Goal: Task Accomplishment & Management: Complete application form

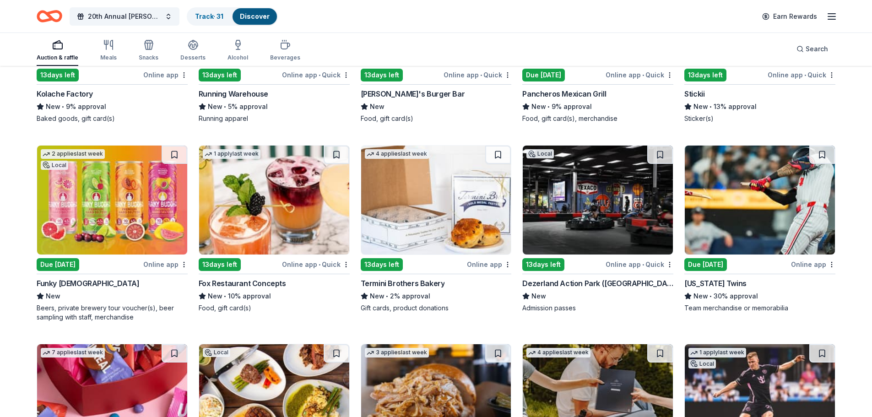
scroll to position [2920, 0]
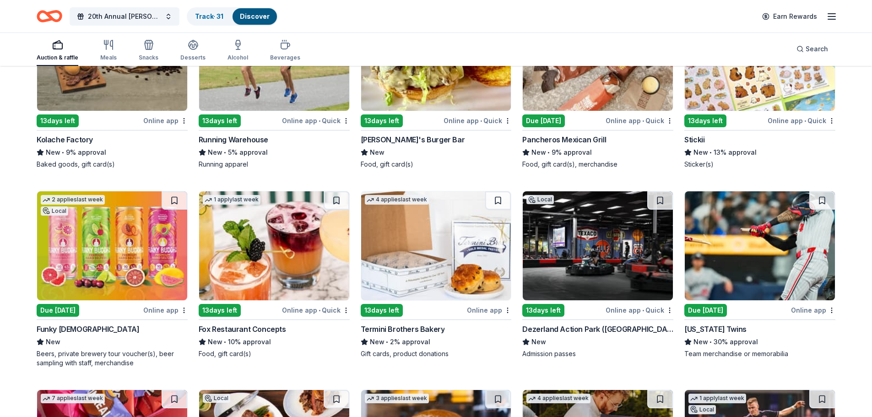
click at [70, 331] on div "Funky [DEMOGRAPHIC_DATA]" at bounding box center [88, 328] width 102 height 11
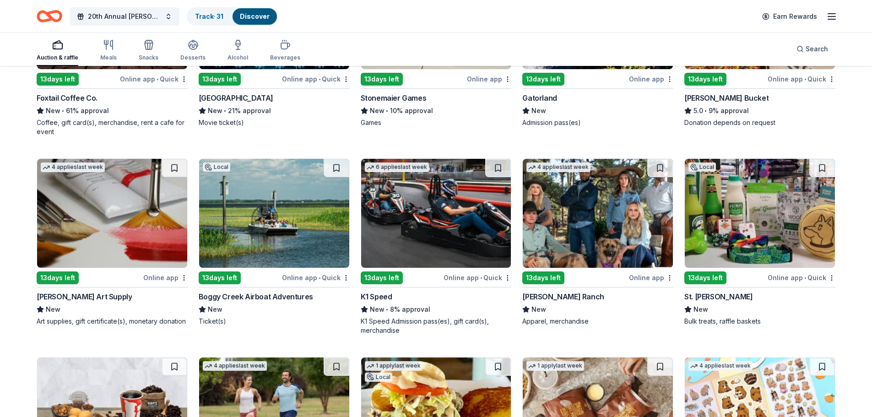
scroll to position [2554, 0]
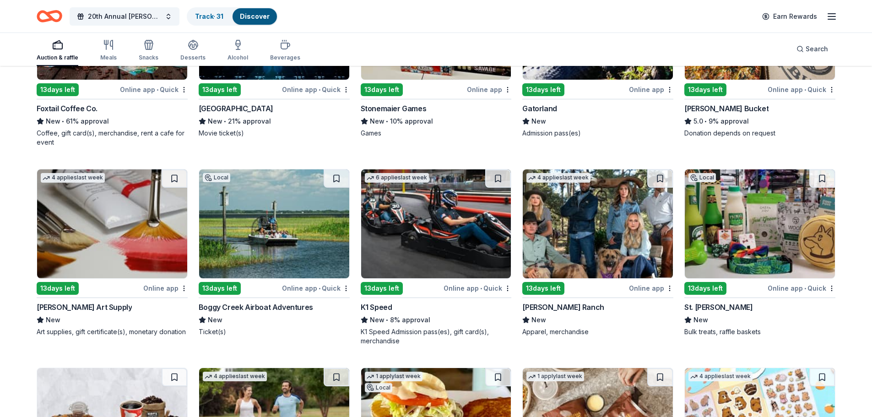
click at [244, 307] on div "Boggy Creek Airboat Adventures" at bounding box center [256, 307] width 114 height 11
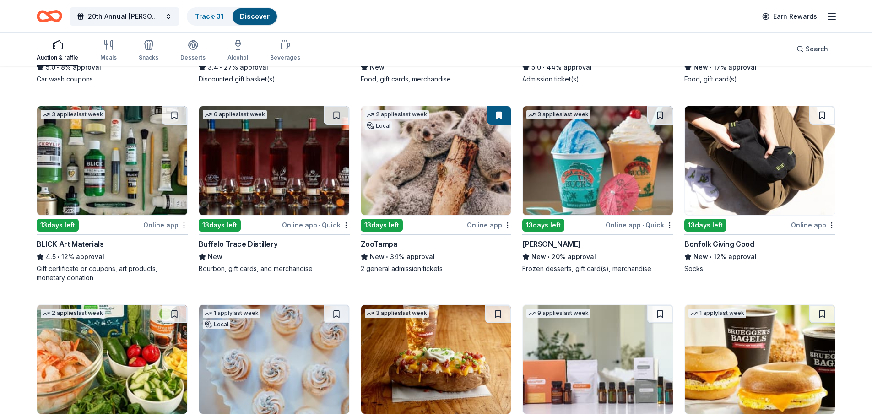
scroll to position [2005, 0]
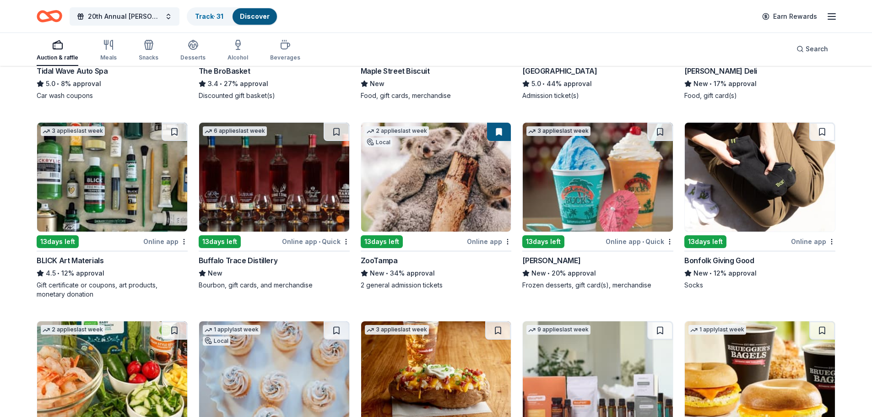
click at [262, 260] on div "Buffalo Trace Distillery" at bounding box center [238, 260] width 79 height 11
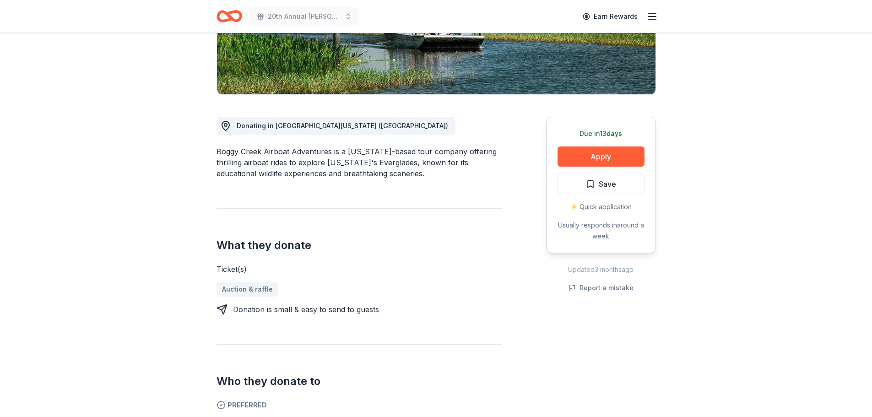
scroll to position [183, 0]
click at [598, 161] on button "Apply" at bounding box center [600, 157] width 87 height 20
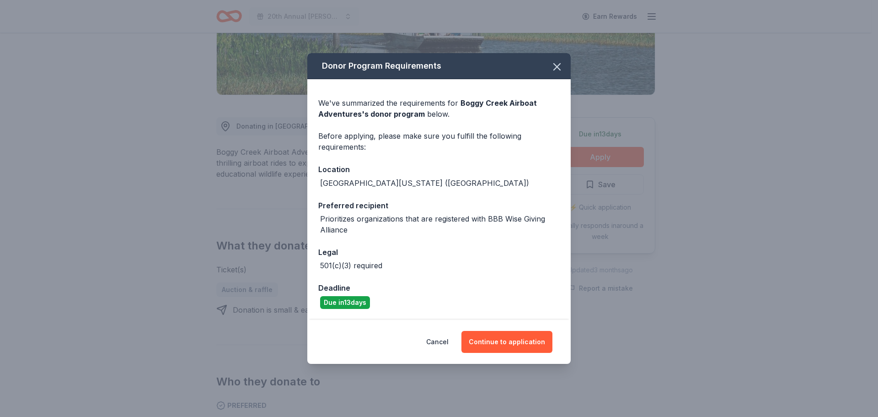
drag, startPoint x: 500, startPoint y: 346, endPoint x: 511, endPoint y: 301, distance: 46.2
click at [511, 301] on div "Donor Program Requirements We've summarized the requirements for Boggy Creek Ai…" at bounding box center [439, 208] width 264 height 311
click at [506, 337] on button "Continue to application" at bounding box center [507, 342] width 91 height 22
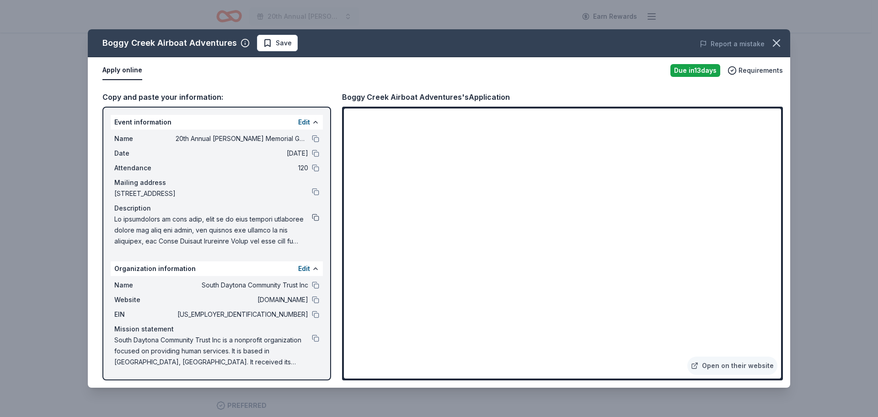
click at [315, 220] on button at bounding box center [315, 217] width 7 height 7
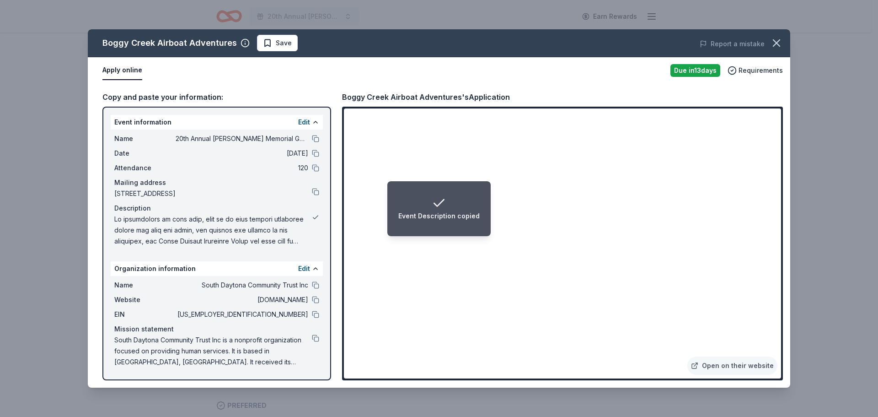
click at [315, 220] on button at bounding box center [315, 217] width 7 height 7
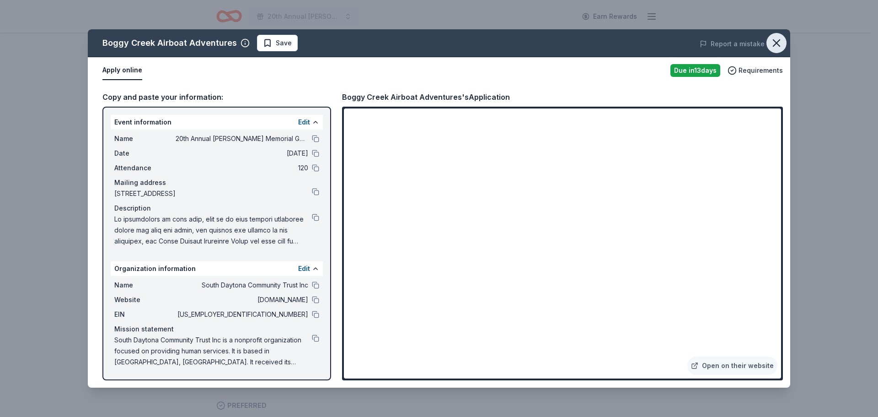
click at [774, 50] on button "button" at bounding box center [777, 43] width 20 height 20
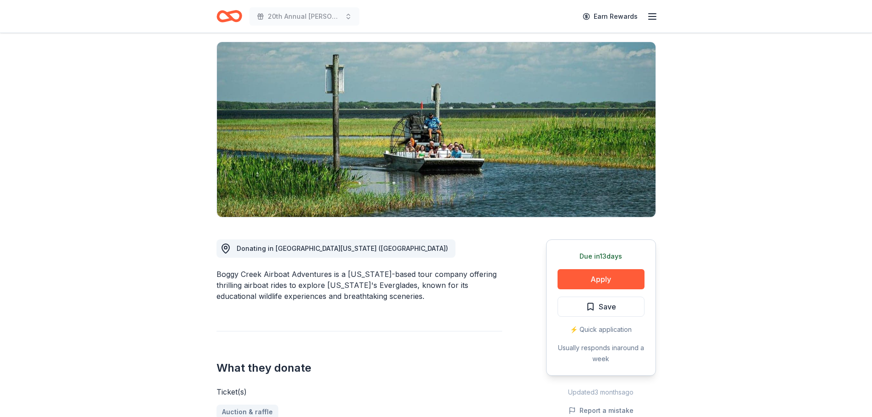
scroll to position [0, 0]
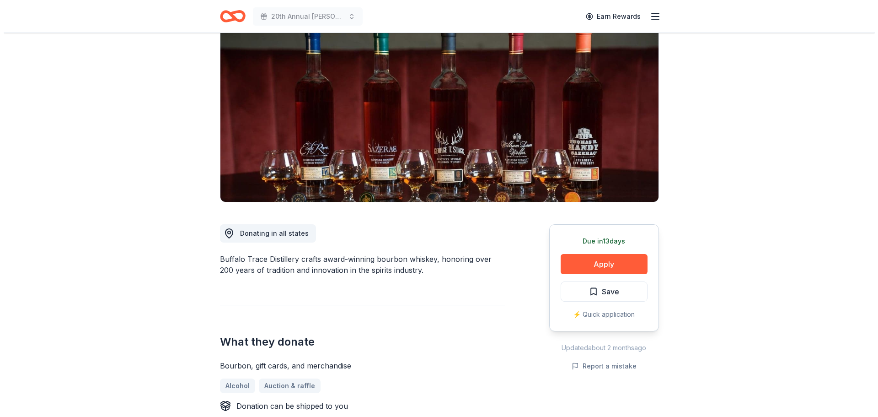
scroll to position [46, 0]
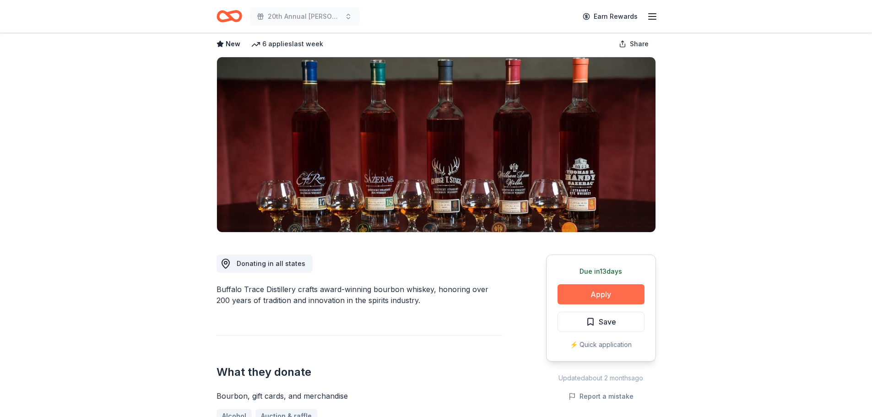
click at [583, 287] on button "Apply" at bounding box center [600, 294] width 87 height 20
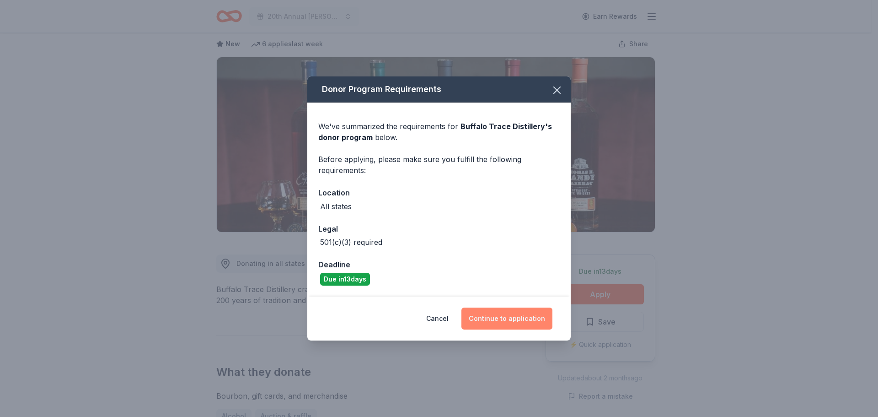
click at [510, 323] on button "Continue to application" at bounding box center [507, 318] width 91 height 22
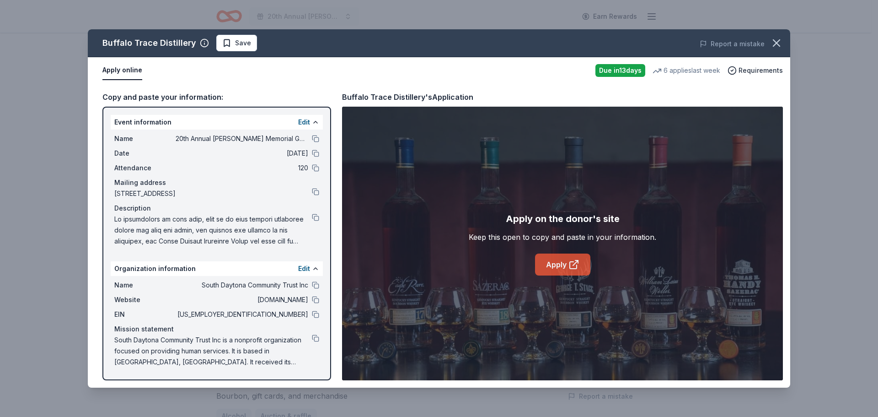
click at [564, 261] on link "Apply" at bounding box center [562, 264] width 55 height 22
